Goal: Find contact information: Find contact information

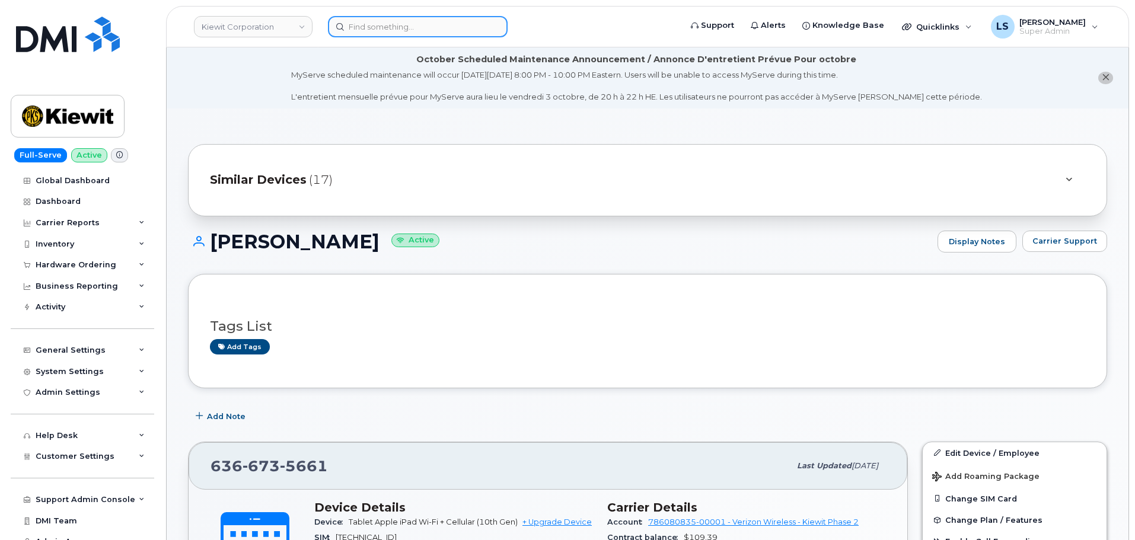
click at [433, 27] on input at bounding box center [418, 26] width 180 height 21
paste input "2066583369"
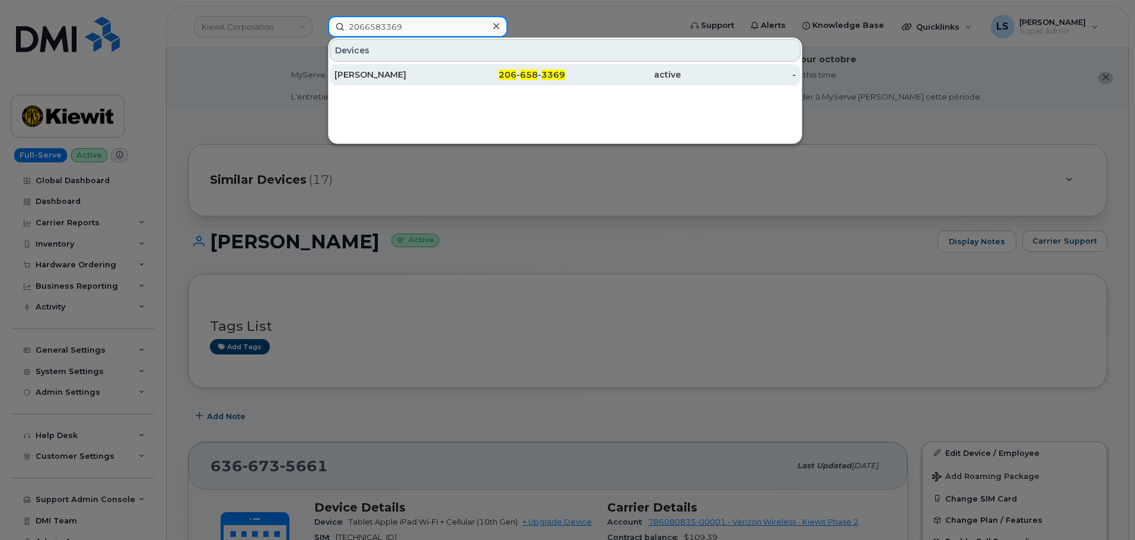
type input "2066583369"
click at [372, 76] on div "PETE VERMEULEN" at bounding box center [392, 75] width 116 height 12
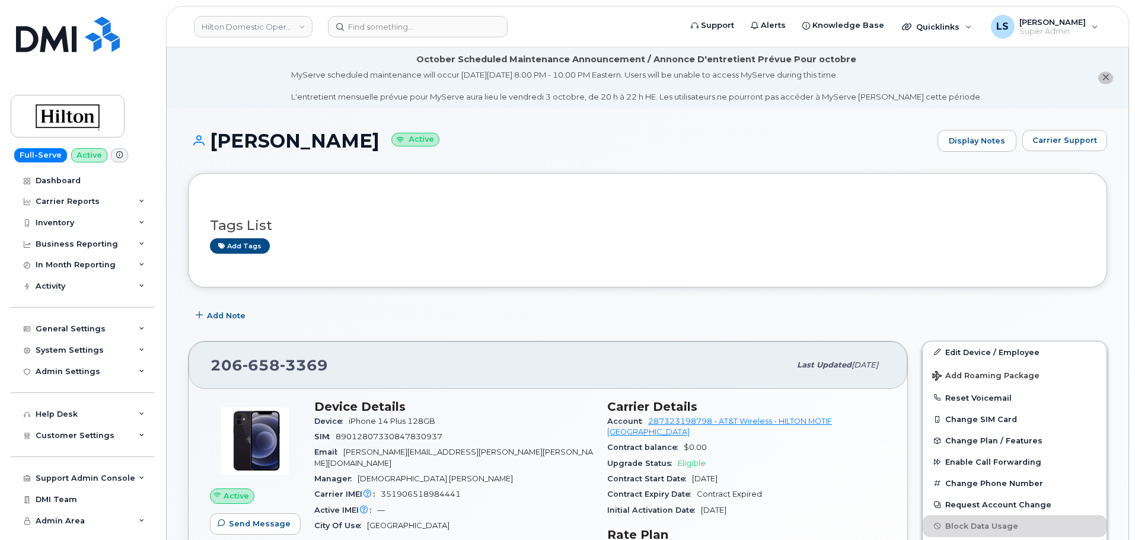
drag, startPoint x: 389, startPoint y: 141, endPoint x: 212, endPoint y: 126, distance: 177.9
copy h1 "PETE VERMEULEN"
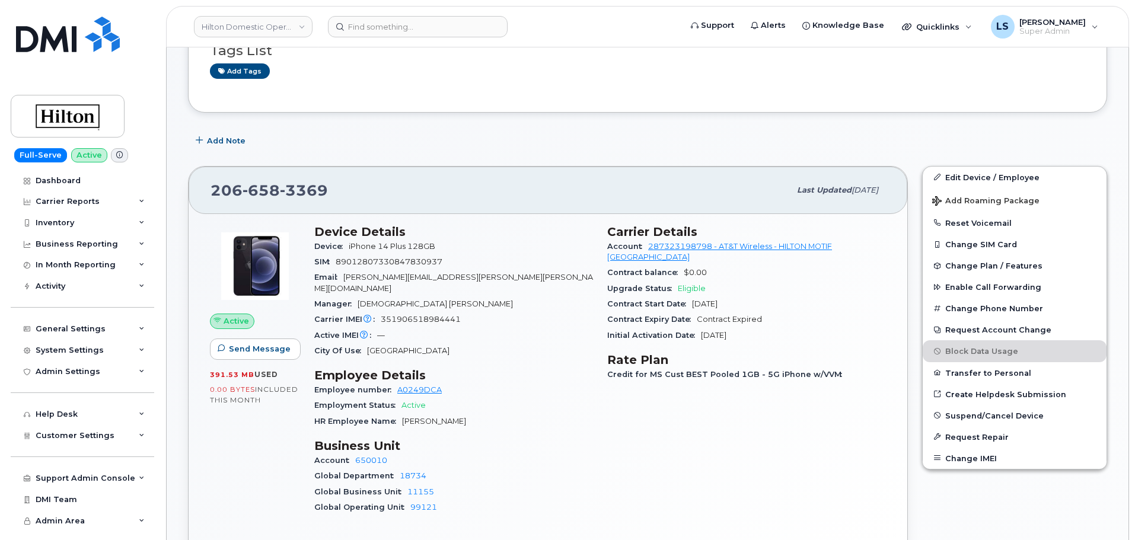
scroll to position [297, 0]
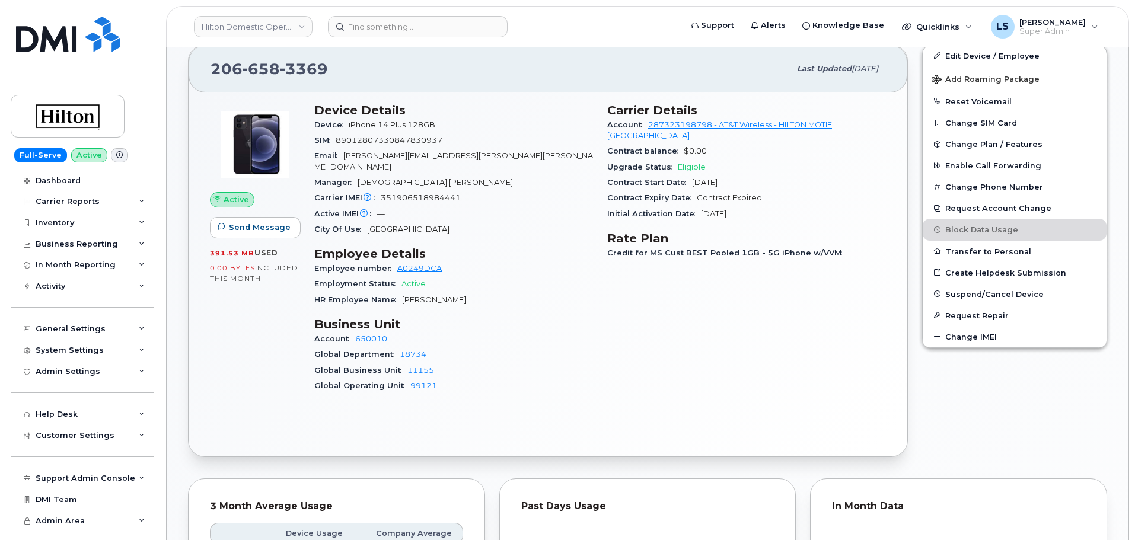
drag, startPoint x: 484, startPoint y: 213, endPoint x: 437, endPoint y: 186, distance: 54.5
click at [484, 222] on div "City Of Use Seattle" at bounding box center [453, 229] width 279 height 15
drag, startPoint x: 345, startPoint y: 155, endPoint x: 492, endPoint y: 152, distance: 146.5
click at [492, 152] on div "Email Pete.Vermeulen@Hilton.com" at bounding box center [453, 161] width 279 height 27
drag, startPoint x: 463, startPoint y: 178, endPoint x: 433, endPoint y: 168, distance: 31.1
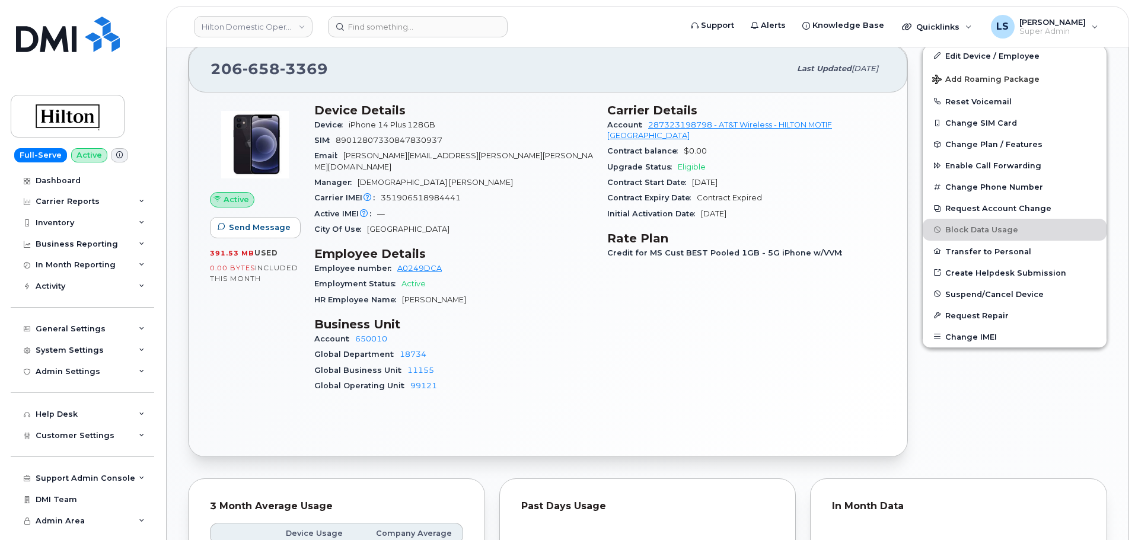
click at [464, 178] on div "Manager Fray Castano" at bounding box center [453, 182] width 279 height 15
drag, startPoint x: 346, startPoint y: 154, endPoint x: 464, endPoint y: 162, distance: 118.3
click at [464, 162] on div "Email Pete.Vermeulen@Hilton.com" at bounding box center [453, 161] width 279 height 27
copy span "Pete.Vermeulen@Hilton.com"
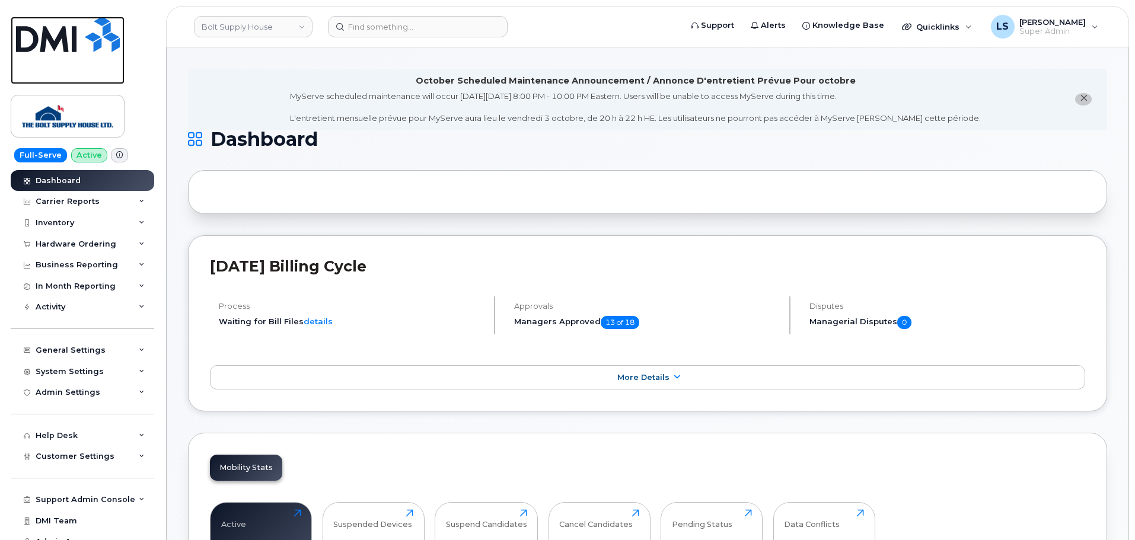
click at [75, 34] on img at bounding box center [68, 35] width 104 height 36
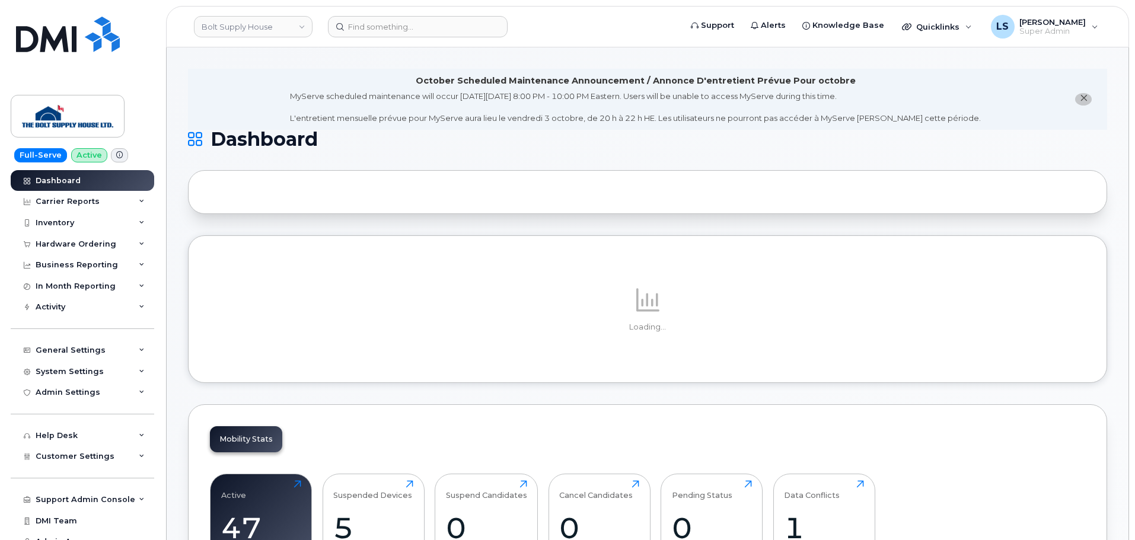
click at [248, 43] on header "Bolt Supply House Support Alerts Knowledge Base Quicklinks Suspend / Cancel Dev…" at bounding box center [647, 27] width 963 height 42
click at [250, 33] on link "Bolt Supply House" at bounding box center [253, 26] width 119 height 21
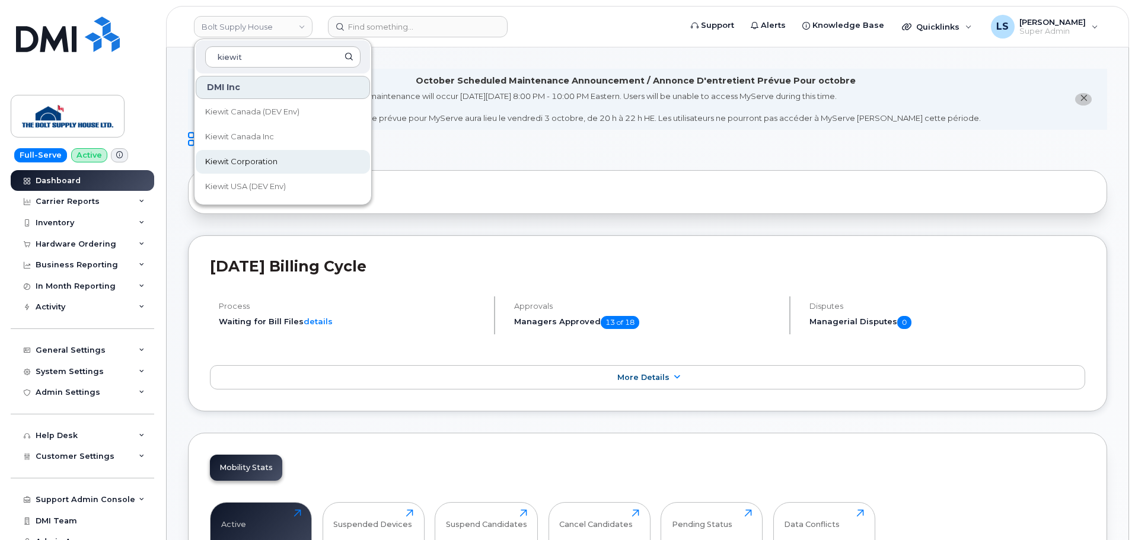
type input "kiewit"
drag, startPoint x: 249, startPoint y: 164, endPoint x: 259, endPoint y: 164, distance: 9.5
click at [249, 164] on span "Kiewit Corporation" at bounding box center [241, 162] width 72 height 12
